Goal: Use online tool/utility: Utilize a website feature to perform a specific function

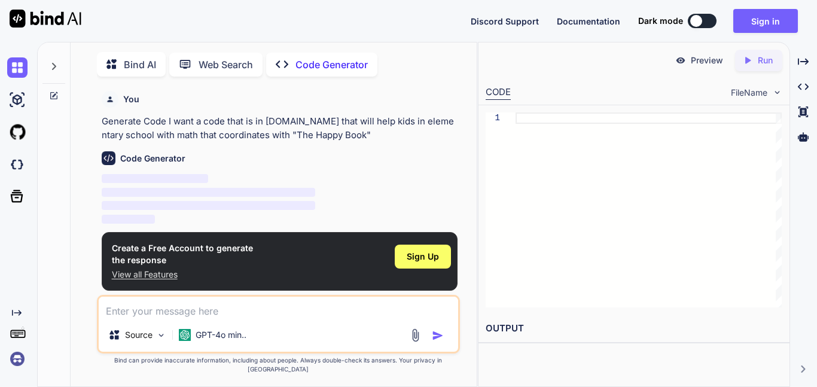
scroll to position [5, 0]
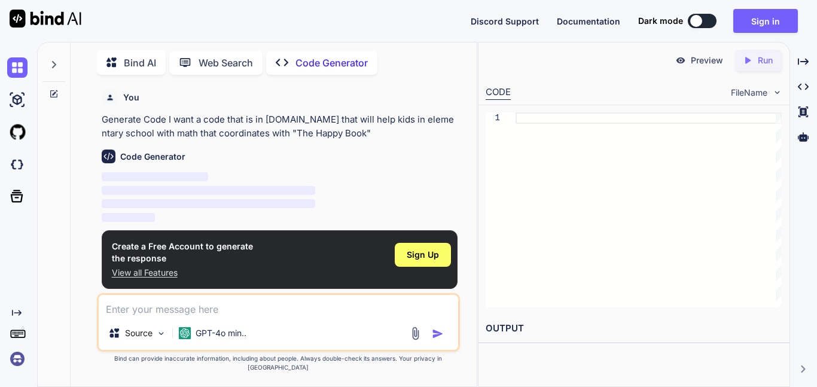
type textarea "x"
click at [431, 258] on span "Sign Up" at bounding box center [423, 255] width 32 height 12
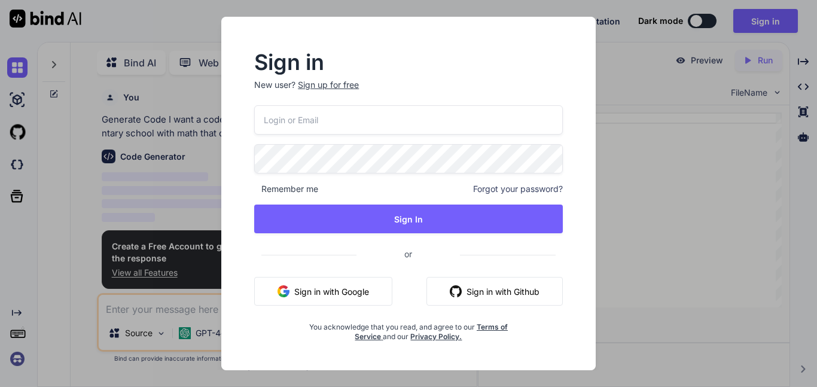
click at [371, 300] on button "Sign in with Google" at bounding box center [323, 291] width 138 height 29
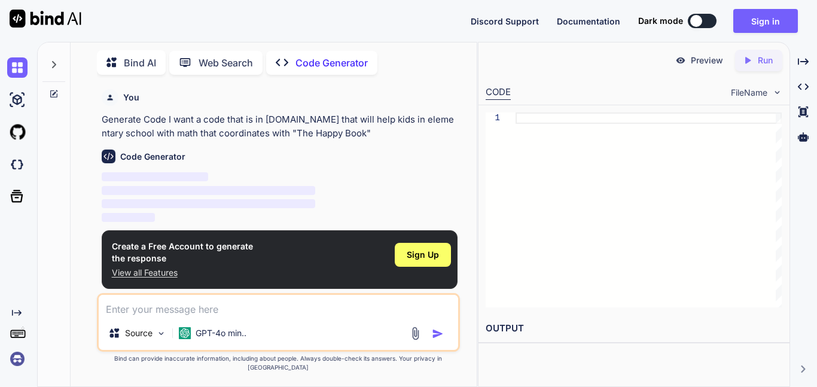
click at [545, 198] on div at bounding box center [649, 209] width 266 height 195
click at [326, 316] on textarea at bounding box center [278, 306] width 359 height 22
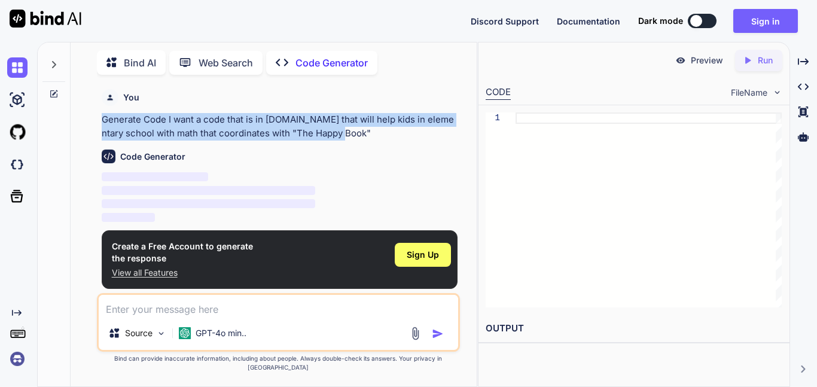
drag, startPoint x: 93, startPoint y: 116, endPoint x: 353, endPoint y: 132, distance: 260.1
click at [353, 132] on div "You Generate Code I want a code that is in [DOMAIN_NAME] that will help kids in…" at bounding box center [278, 235] width 397 height 302
copy p "Generate Code I want a code that is in [DOMAIN_NAME] that will help kids in ele…"
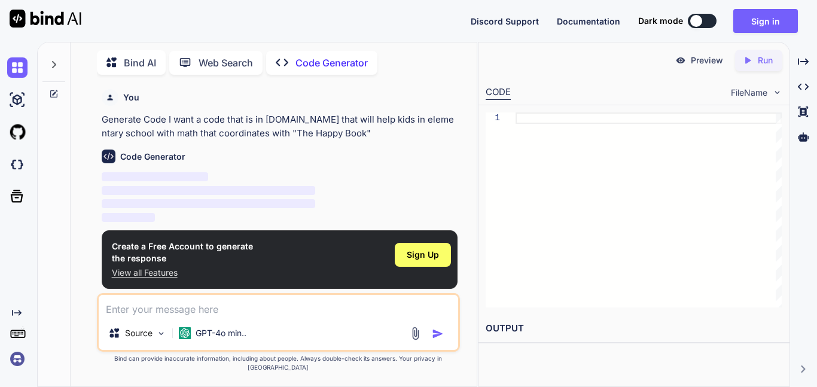
click at [174, 312] on textarea at bounding box center [278, 306] width 359 height 22
paste textarea "Generate Code I want a code that is in [DOMAIN_NAME] that will help kids in ele…"
type textarea "Generate Code I want a code that is in [DOMAIN_NAME] that will help kids in ele…"
type textarea "x"
